Goal: Find contact information: Find contact information

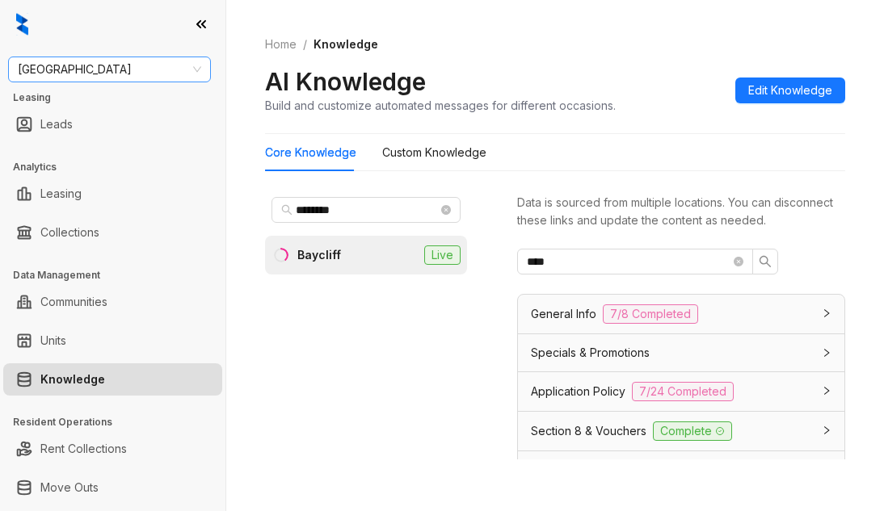
scroll to position [485, 0]
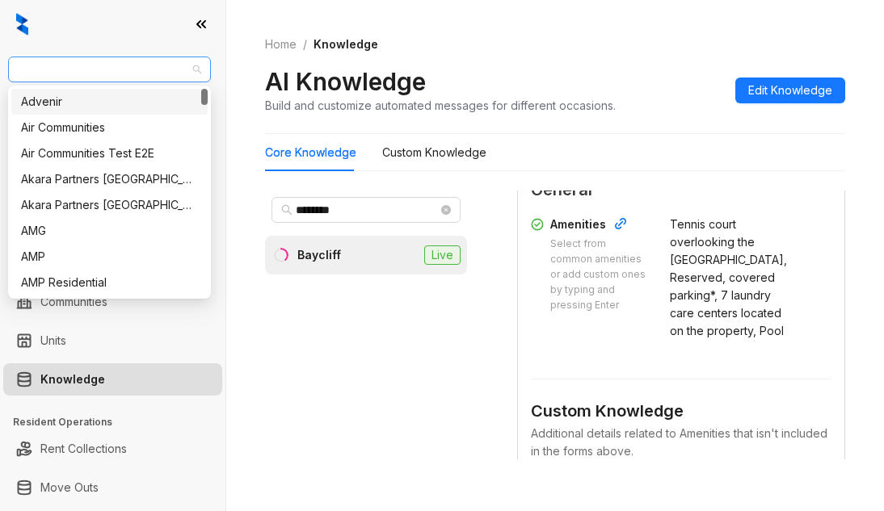
click at [145, 78] on span "Fairfield" at bounding box center [109, 69] width 183 height 24
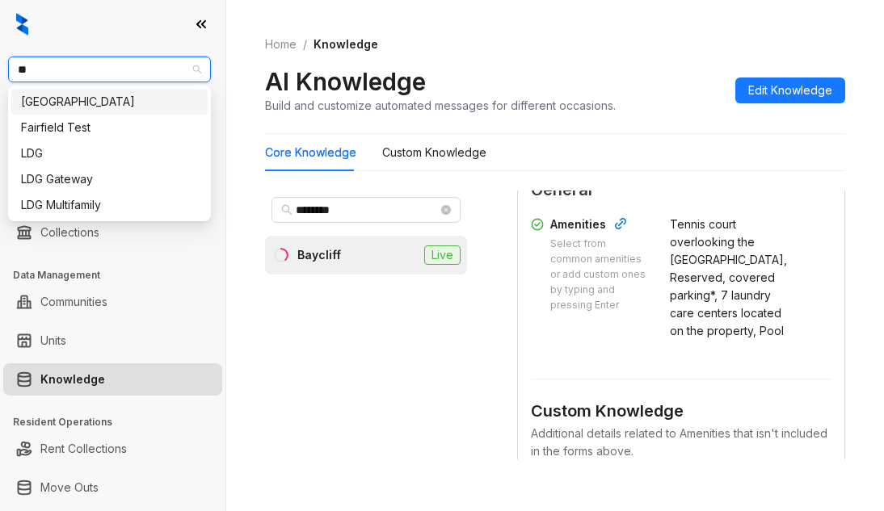
type input "***"
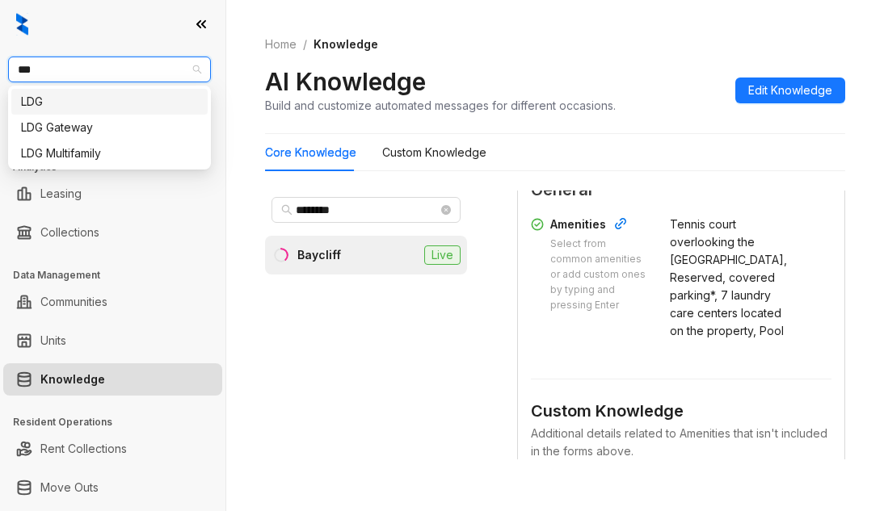
click at [119, 100] on div "LDG" at bounding box center [109, 102] width 177 height 18
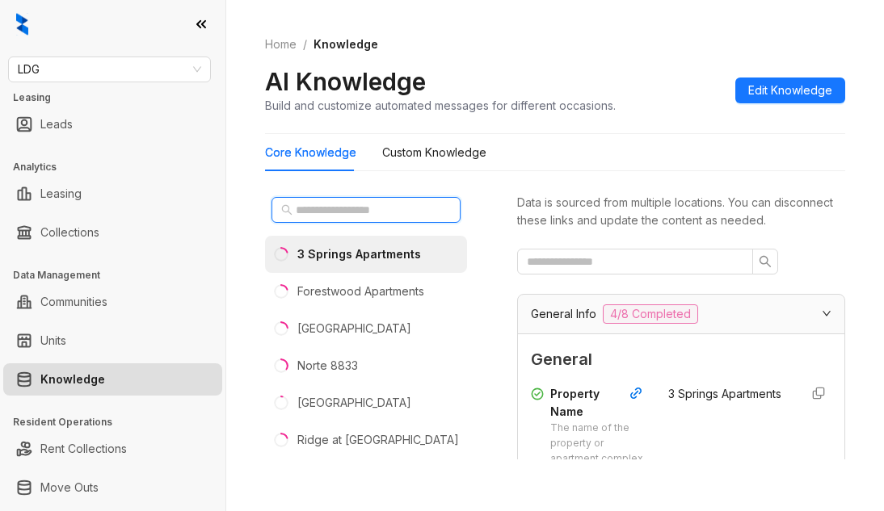
click at [413, 215] on input "text" at bounding box center [367, 210] width 142 height 18
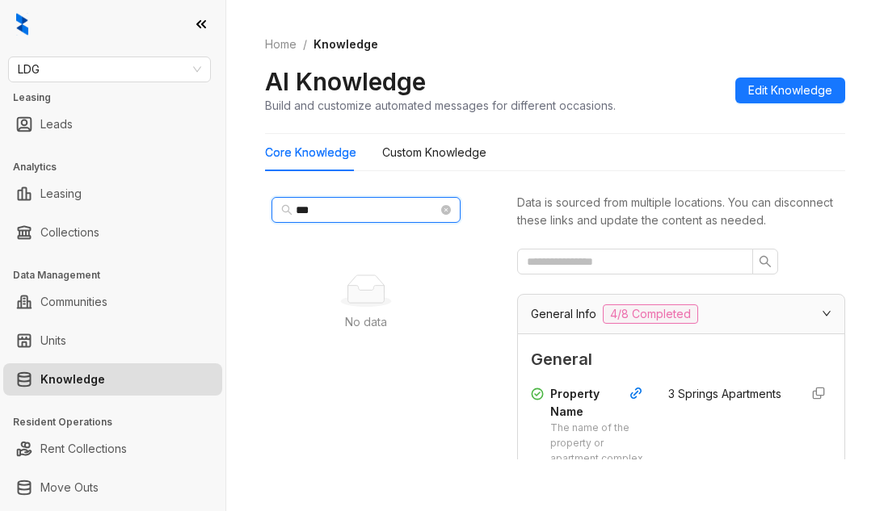
drag, startPoint x: 386, startPoint y: 205, endPoint x: 259, endPoint y: 199, distance: 127.8
click at [259, 199] on div "Home / Knowledge AI Knowledge Build and customize automated messages for differ…" at bounding box center [555, 255] width 658 height 511
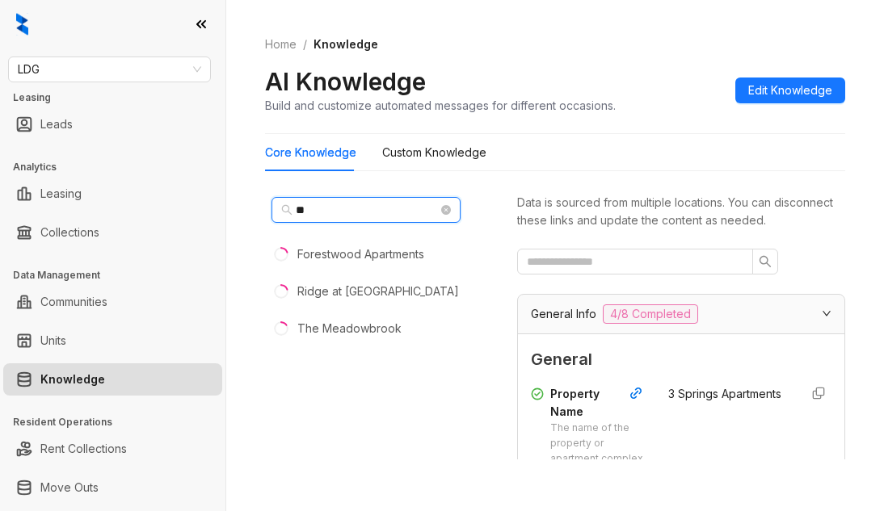
type input "*"
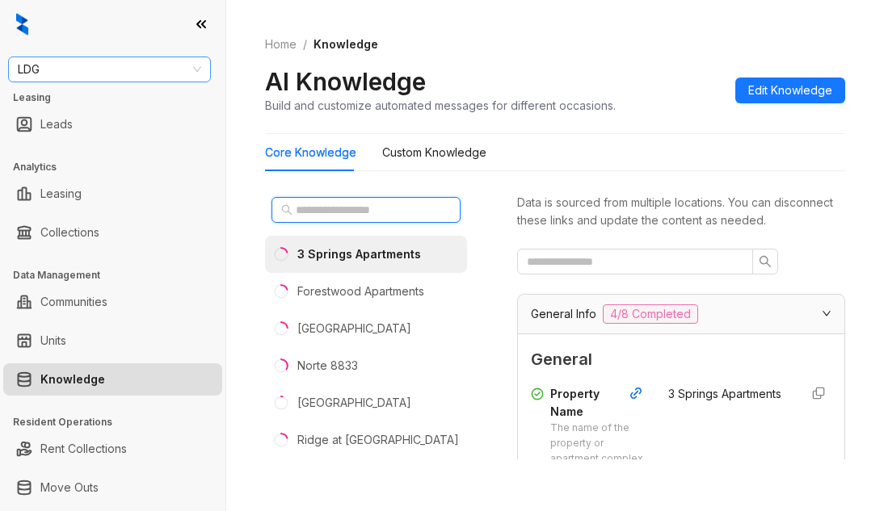
click at [106, 75] on span "LDG" at bounding box center [109, 69] width 183 height 24
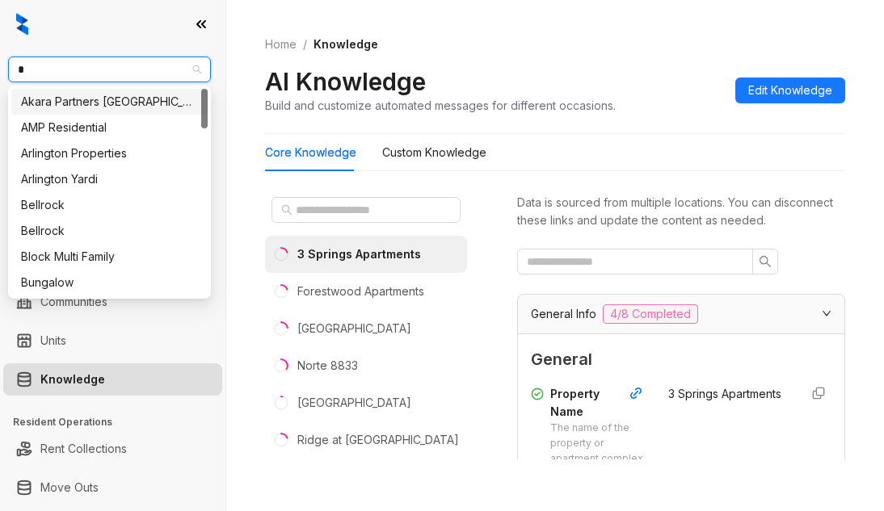
type input "**"
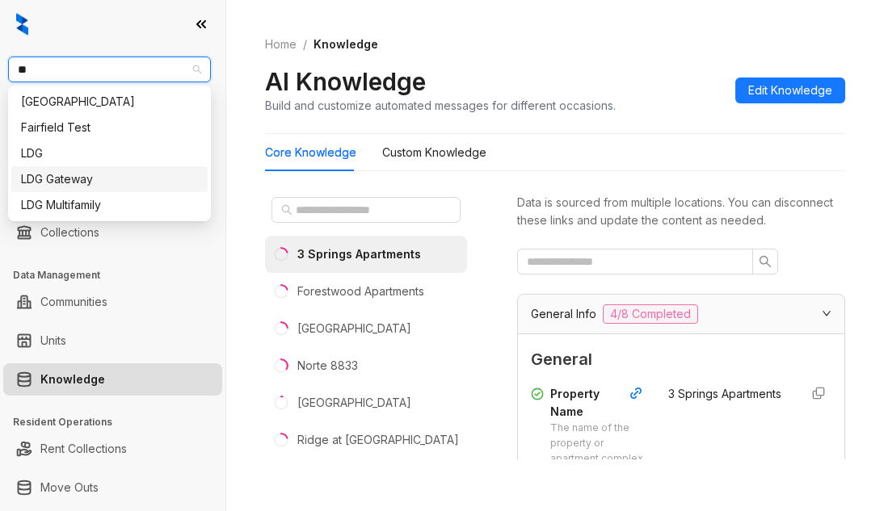
click at [131, 179] on div "LDG Gateway" at bounding box center [109, 179] width 177 height 18
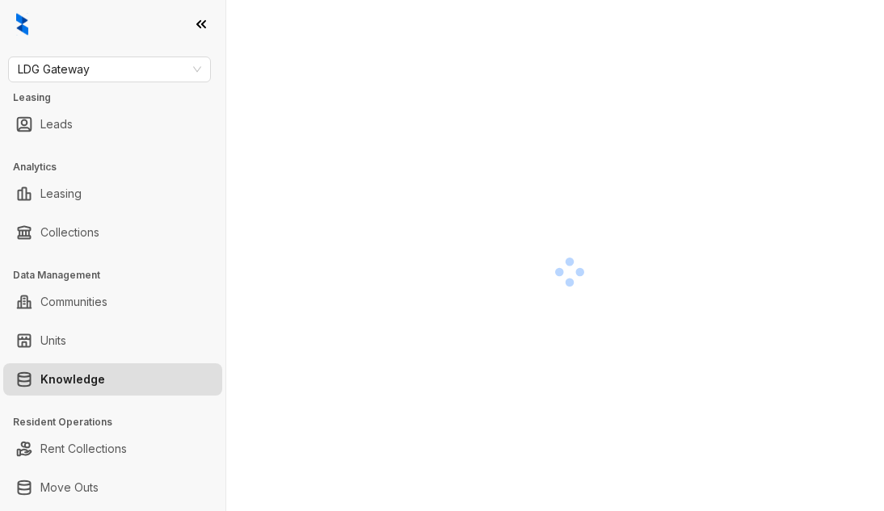
click at [119, 25] on div at bounding box center [112, 24] width 225 height 48
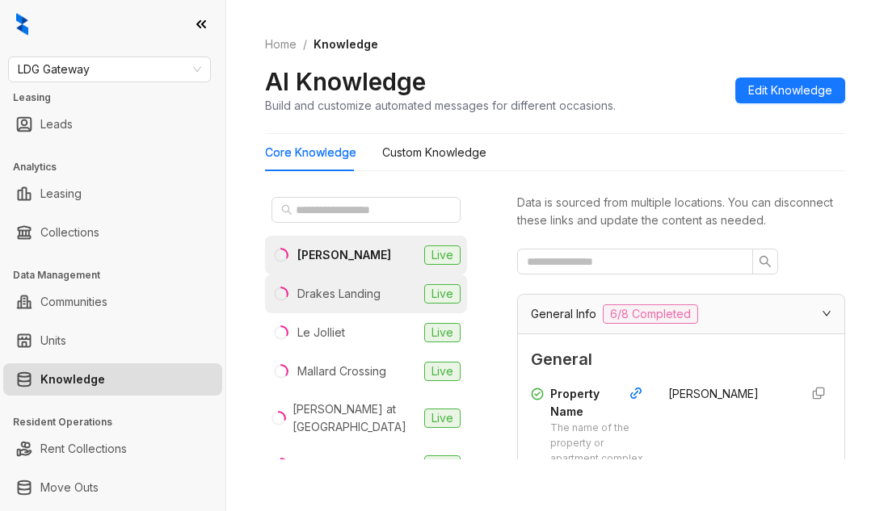
click at [374, 292] on div "Drakes Landing" at bounding box center [338, 294] width 83 height 18
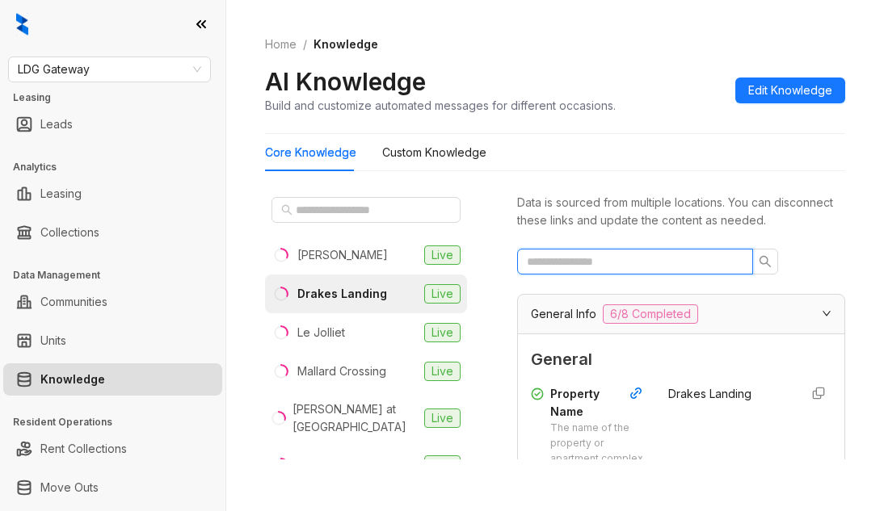
click at [662, 271] on input "text" at bounding box center [629, 262] width 204 height 18
type input "***"
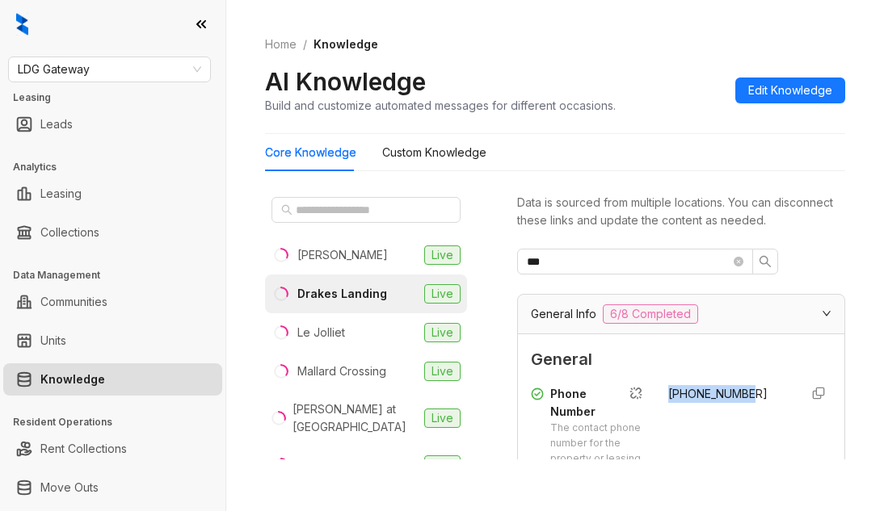
drag, startPoint x: 748, startPoint y: 414, endPoint x: 656, endPoint y: 343, distance: 116.3
click at [668, 422] on div "[PHONE_NUMBER]" at bounding box center [727, 433] width 118 height 96
copy span "[PHONE_NUMBER]"
